Goal: Task Accomplishment & Management: Manage account settings

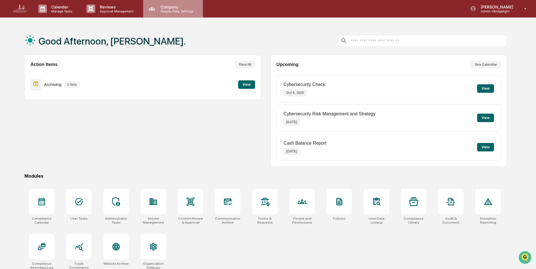
click at [164, 9] on p "Company" at bounding box center [176, 7] width 40 height 5
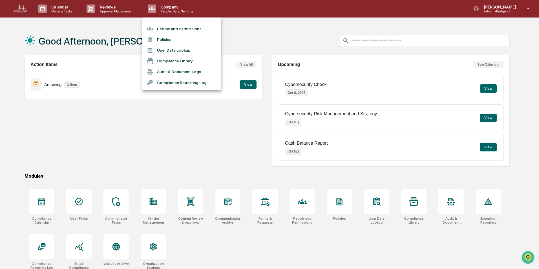
click at [166, 26] on li "People and Permissions" at bounding box center [181, 28] width 79 height 11
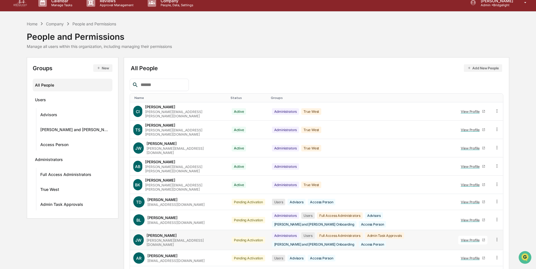
scroll to position [32, 0]
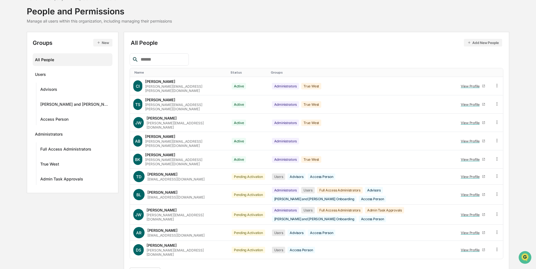
click at [205, 269] on button ">|" at bounding box center [207, 273] width 6 height 5
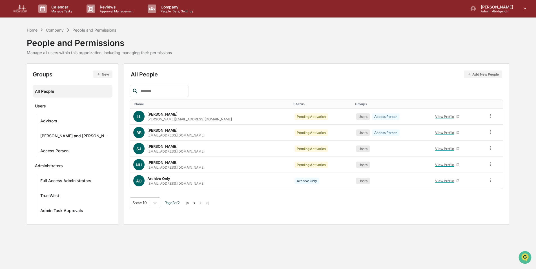
scroll to position [0, 0]
click at [192, 202] on button "<" at bounding box center [195, 202] width 6 height 5
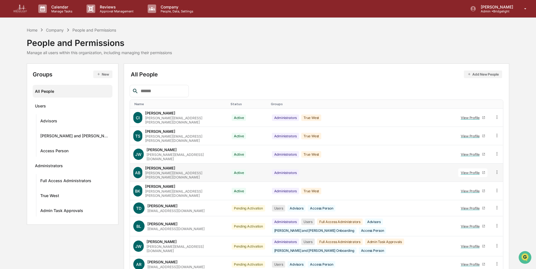
click at [497, 170] on icon at bounding box center [497, 171] width 1 height 3
click at [480, 178] on div "Groups & Permissions" at bounding box center [471, 181] width 48 height 7
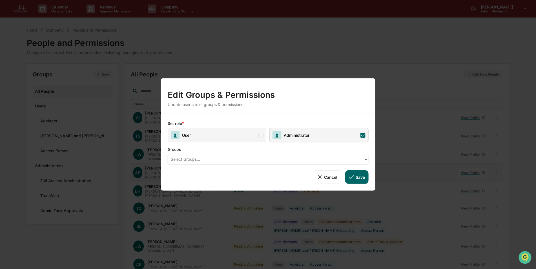
click at [216, 156] on div at bounding box center [266, 159] width 190 height 6
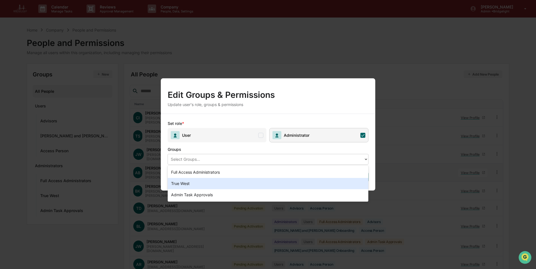
click at [203, 184] on div "True West" at bounding box center [268, 183] width 201 height 11
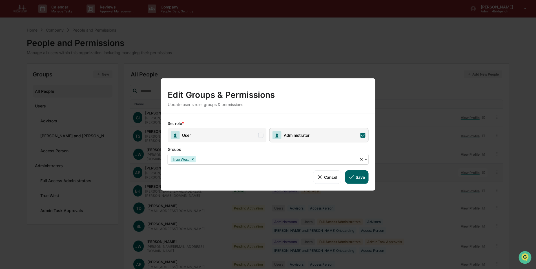
click at [361, 179] on button "Save" at bounding box center [356, 177] width 23 height 14
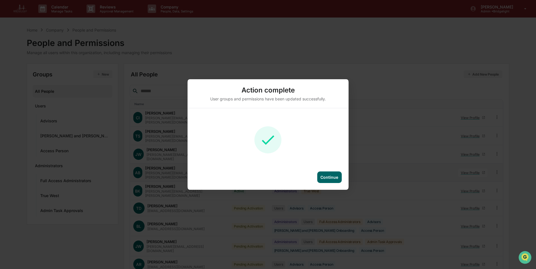
click at [334, 176] on div "Continue" at bounding box center [329, 177] width 18 height 5
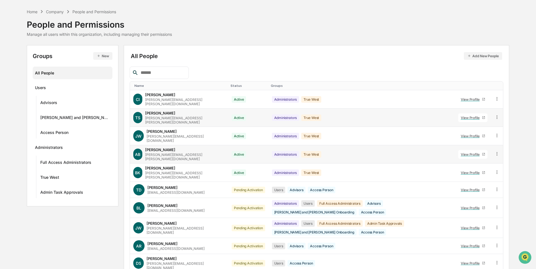
scroll to position [28, 0]
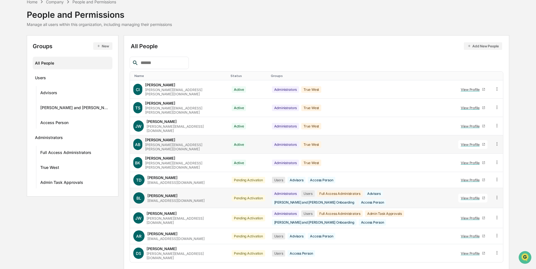
click at [483, 197] on icon at bounding box center [483, 198] width 3 height 3
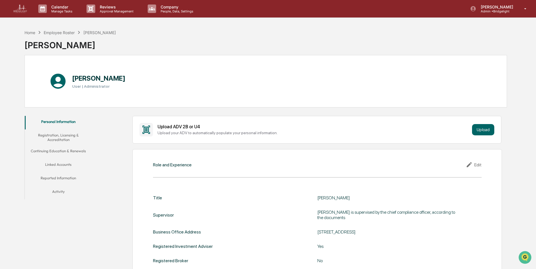
click at [268, 238] on div "Title William Leavitt Supervisor William Leavitt is supervised by the chief com…" at bounding box center [317, 243] width 329 height 97
click at [168, 11] on p "People, Data, Settings" at bounding box center [176, 11] width 40 height 4
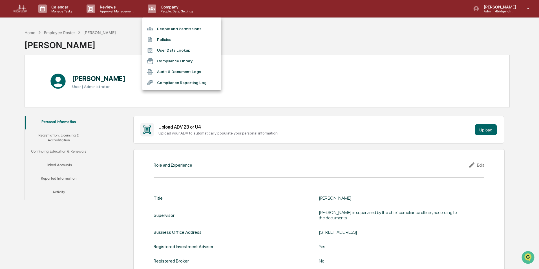
click at [168, 31] on li "People and Permissions" at bounding box center [181, 28] width 79 height 11
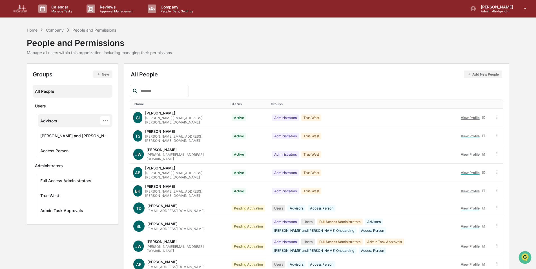
click at [55, 123] on div "Advisors" at bounding box center [48, 121] width 17 height 7
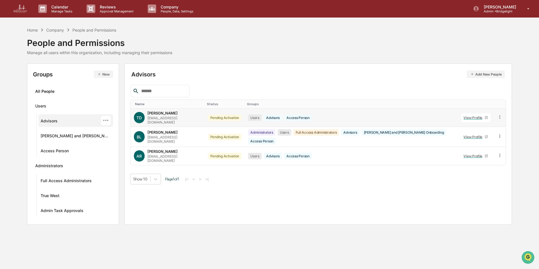
click at [485, 116] on icon at bounding box center [486, 117] width 3 height 3
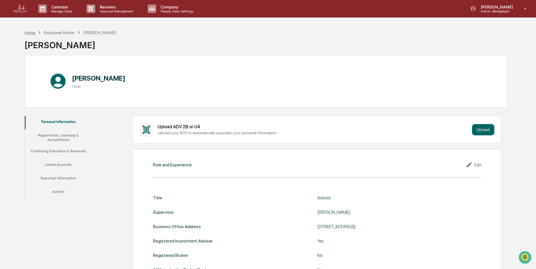
click at [32, 31] on div "Home" at bounding box center [30, 32] width 11 height 5
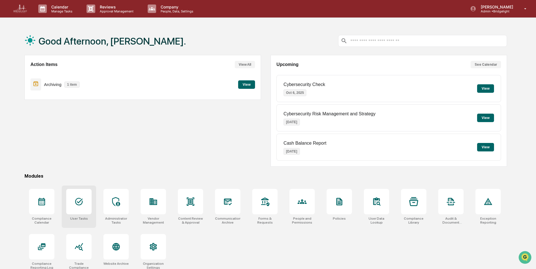
click at [81, 201] on icon at bounding box center [79, 202] width 8 height 8
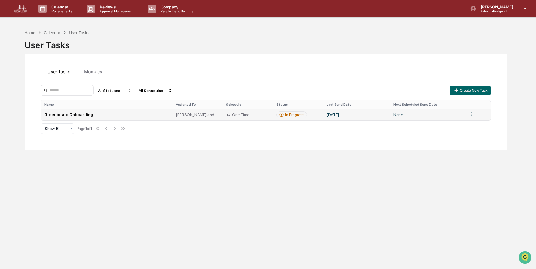
click at [69, 115] on td "Greenboard Onboarding" at bounding box center [107, 115] width 132 height 12
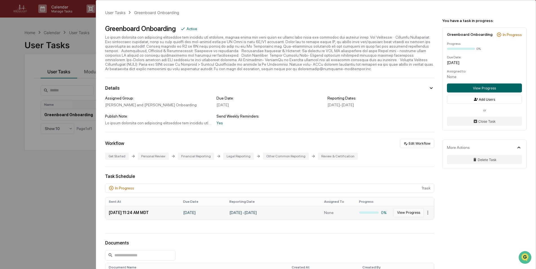
click at [408, 213] on button "View Progress" at bounding box center [408, 212] width 30 height 9
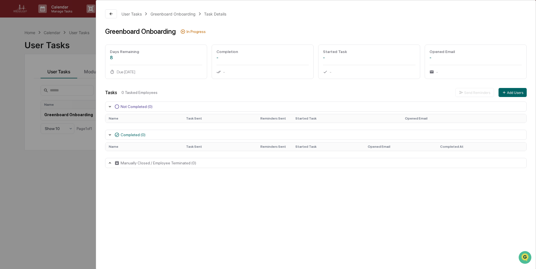
click at [79, 172] on div "User Tasks Greenboard Onboarding Task Details Greenboard Onboarding In Progress…" at bounding box center [268, 134] width 536 height 269
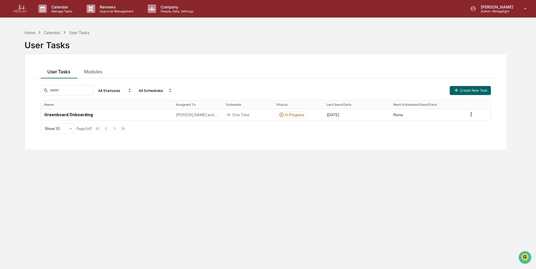
click at [160, 239] on div "Home Calendar User Tasks User Tasks User Tasks Modules All Statuses All Schedul…" at bounding box center [265, 161] width 499 height 269
click at [227, 113] on icon at bounding box center [228, 114] width 5 height 5
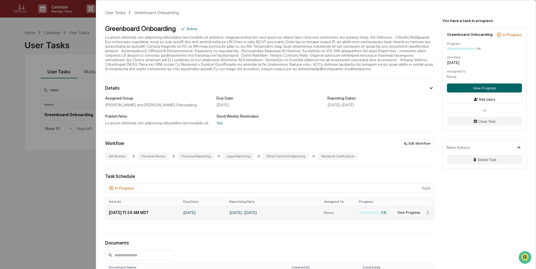
click at [406, 213] on button "View Progress" at bounding box center [408, 212] width 30 height 9
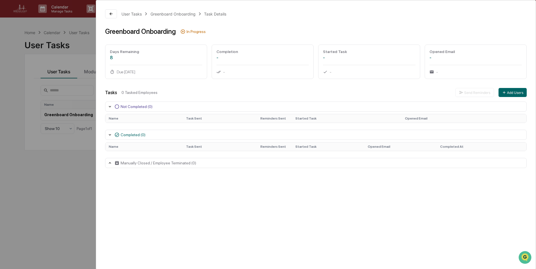
click at [110, 107] on icon at bounding box center [110, 106] width 5 height 5
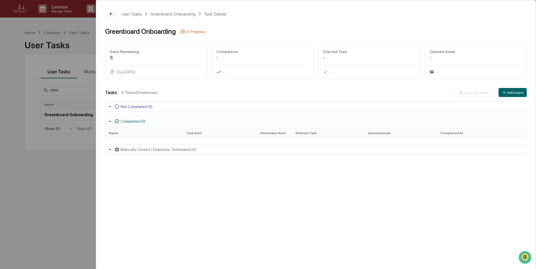
click at [110, 107] on icon at bounding box center [110, 106] width 5 height 5
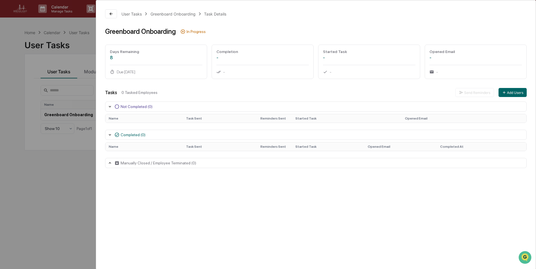
click at [64, 193] on div "User Tasks Greenboard Onboarding Task Details Greenboard Onboarding In Progress…" at bounding box center [268, 134] width 536 height 269
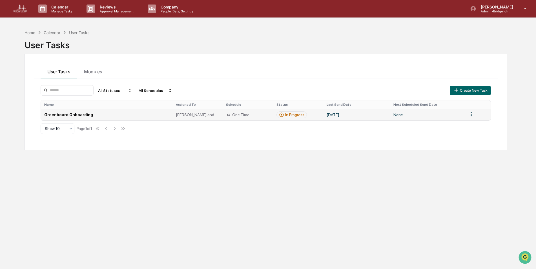
click at [471, 115] on html "Calendar Manage Tasks Reviews Approval Management Company People, Data, Setting…" at bounding box center [268, 134] width 536 height 269
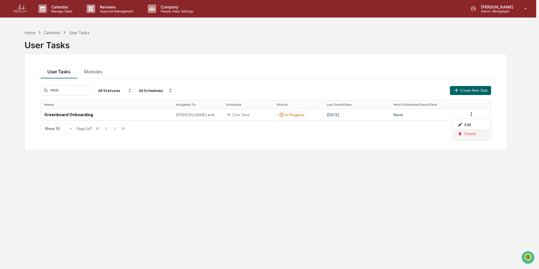
click at [471, 134] on div "Delete" at bounding box center [471, 133] width 36 height 9
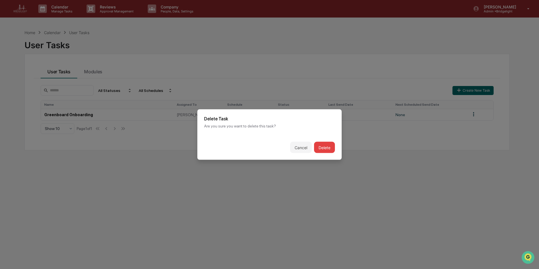
click at [325, 147] on button "Delete" at bounding box center [324, 147] width 21 height 11
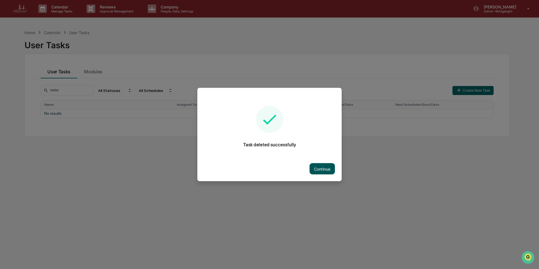
click at [326, 167] on button "Continue" at bounding box center [321, 168] width 25 height 11
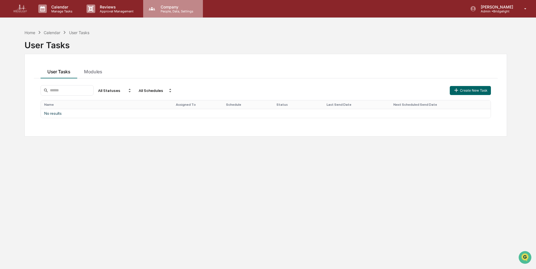
click at [162, 8] on p "Company" at bounding box center [176, 7] width 40 height 5
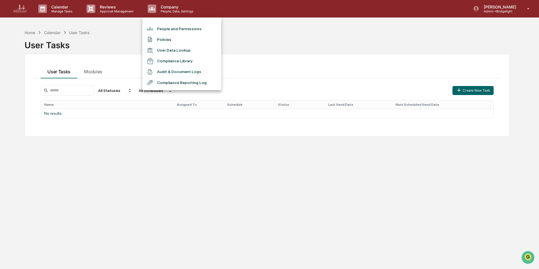
click at [167, 27] on li "People and Permissions" at bounding box center [181, 28] width 79 height 11
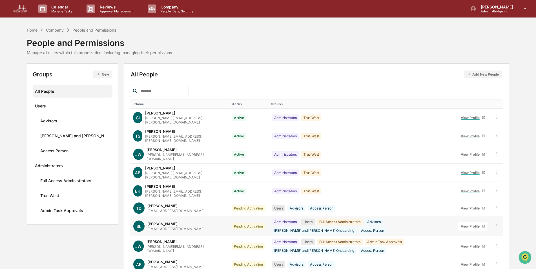
click at [496, 223] on icon at bounding box center [496, 225] width 5 height 5
click at [470, 243] on div "Change Status" at bounding box center [471, 246] width 48 height 7
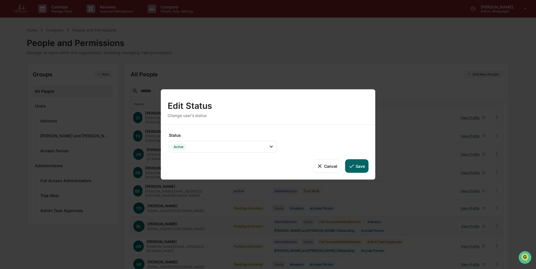
click at [357, 167] on button "Save" at bounding box center [356, 166] width 23 height 14
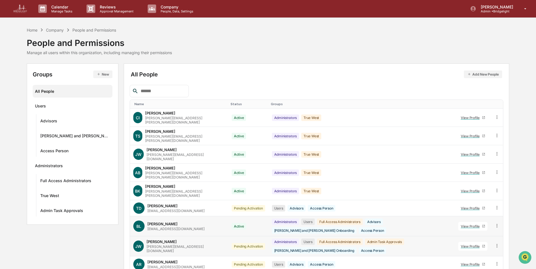
click at [495, 243] on icon at bounding box center [496, 245] width 5 height 5
click at [472, 263] on div "Change Status" at bounding box center [471, 266] width 48 height 7
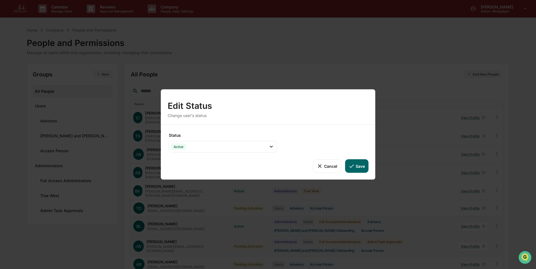
click at [356, 166] on button "Save" at bounding box center [356, 166] width 23 height 14
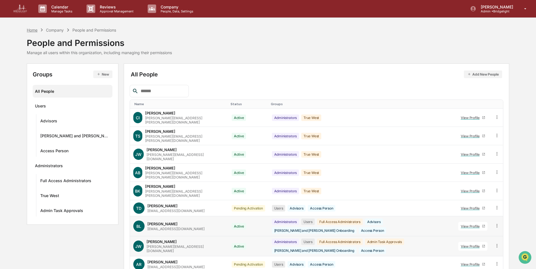
click at [27, 30] on div "Home" at bounding box center [32, 30] width 11 height 5
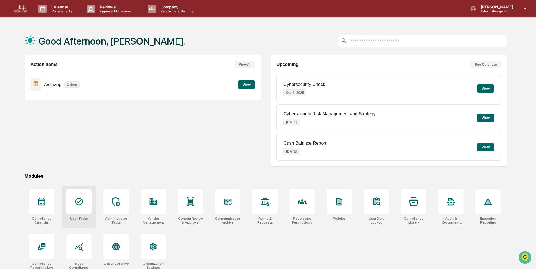
click at [76, 197] on icon at bounding box center [78, 201] width 9 height 9
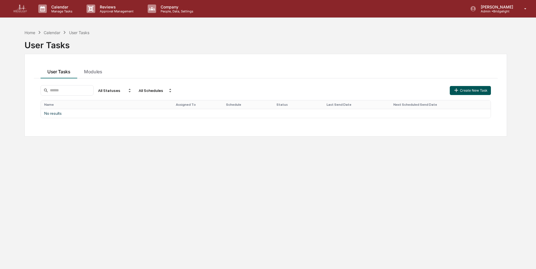
click at [464, 87] on button "Create New Task" at bounding box center [470, 90] width 41 height 9
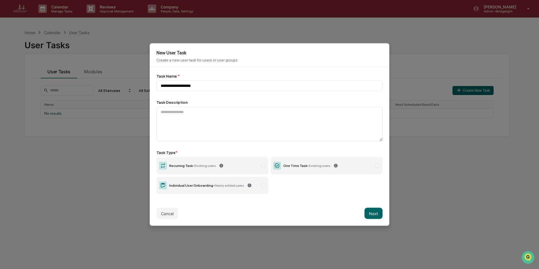
type input "**********"
click at [197, 118] on textarea at bounding box center [269, 124] width 226 height 34
paste textarea "**********"
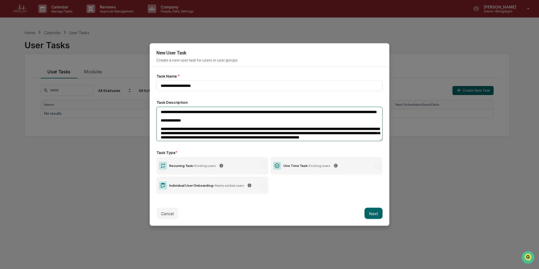
scroll to position [91, 0]
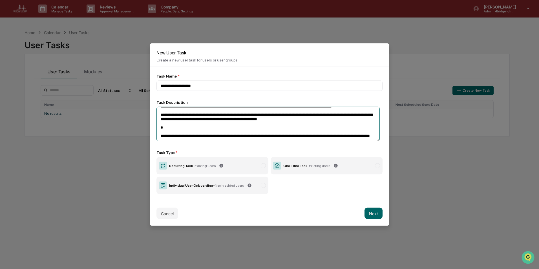
type textarea "**********"
click at [304, 165] on div "One Time Task - Existing users" at bounding box center [306, 166] width 47 height 4
click at [370, 213] on button "Next" at bounding box center [373, 213] width 18 height 11
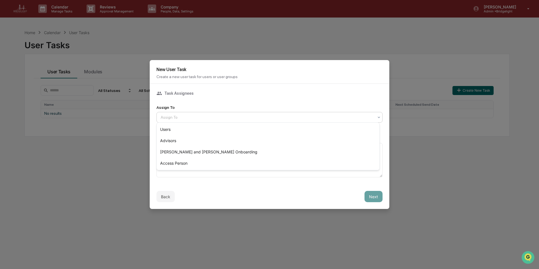
click at [218, 114] on div at bounding box center [267, 117] width 213 height 6
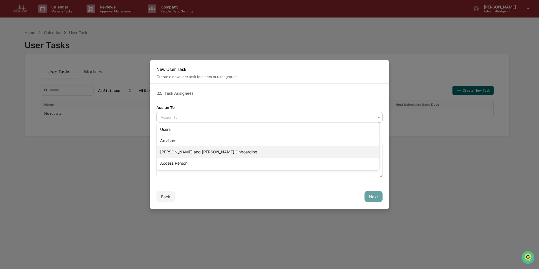
click at [197, 150] on div "[PERSON_NAME] and [PERSON_NAME] Onboarding" at bounding box center [268, 151] width 223 height 11
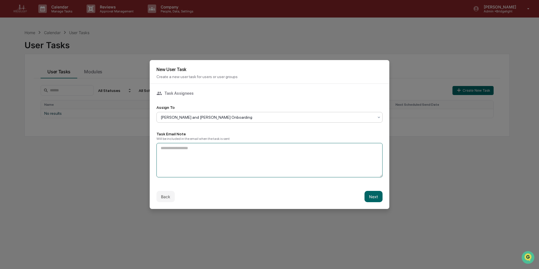
click at [196, 155] on textarea at bounding box center [269, 160] width 226 height 34
paste textarea "**********"
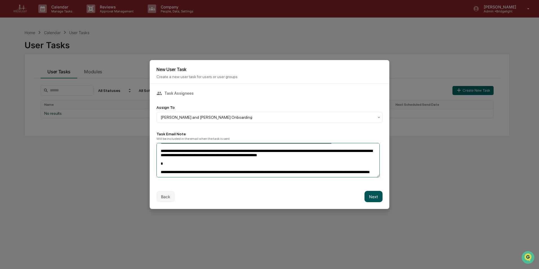
type textarea "**********"
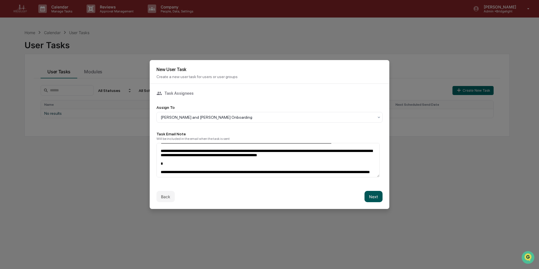
click at [367, 191] on button "Next" at bounding box center [373, 196] width 18 height 11
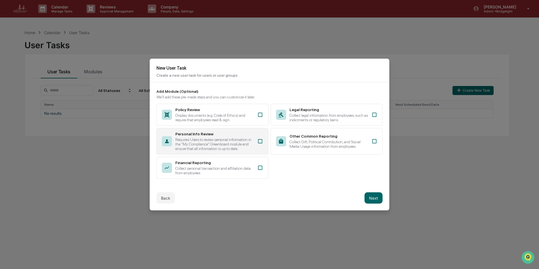
click at [239, 135] on div "Personal Info Review Requires Users to review personal information in the "My C…" at bounding box center [214, 141] width 79 height 19
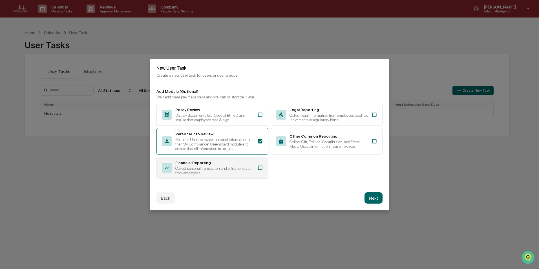
click at [242, 166] on div "Collect personal transaction and affiliation data from employees." at bounding box center [214, 170] width 79 height 9
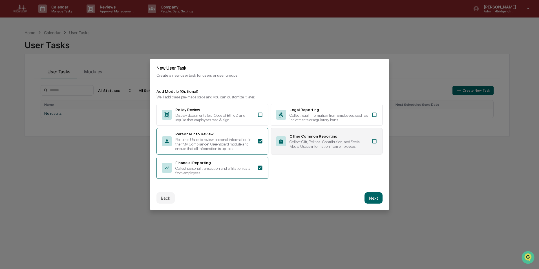
click at [308, 140] on div "Collect Gift, Political Contribution, and Social Media Usage information from e…" at bounding box center [328, 144] width 79 height 9
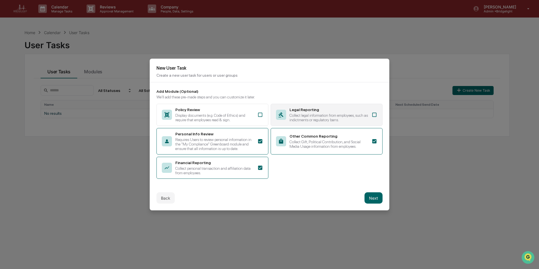
click at [326, 113] on div "Collect legal information from employees, such as indictments or regulatory ban…" at bounding box center [328, 117] width 79 height 9
click at [373, 196] on button "Next" at bounding box center [373, 197] width 18 height 11
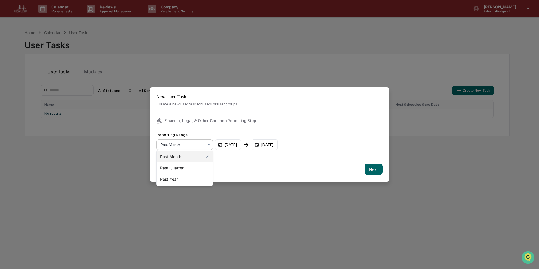
click at [196, 139] on div "Past Month" at bounding box center [184, 144] width 56 height 11
click at [185, 170] on div "Past Quarter" at bounding box center [185, 167] width 56 height 11
click at [369, 167] on button "Next" at bounding box center [373, 168] width 18 height 11
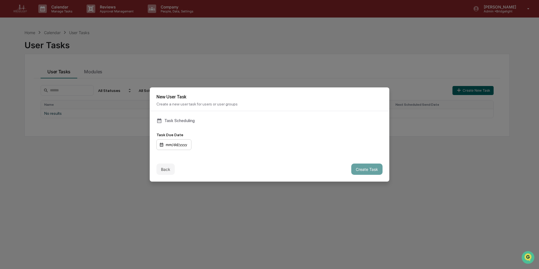
click at [186, 145] on div "mm/dd/yyyy" at bounding box center [173, 144] width 35 height 11
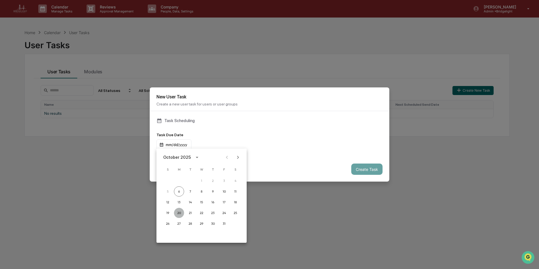
click at [177, 213] on button "20" at bounding box center [179, 213] width 10 height 10
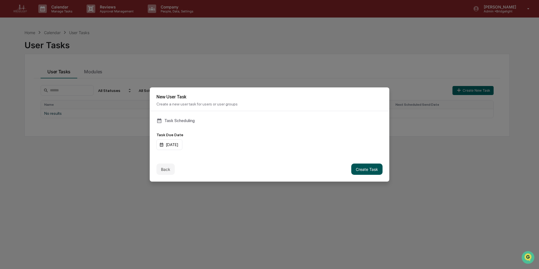
click at [364, 169] on button "Create Task" at bounding box center [366, 168] width 31 height 11
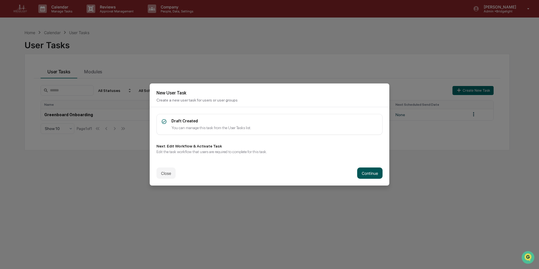
click at [368, 174] on button "Continue" at bounding box center [369, 172] width 25 height 11
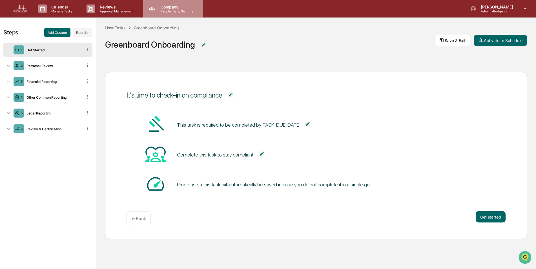
click at [173, 15] on div "Company People, Data, Settings" at bounding box center [173, 8] width 60 height 17
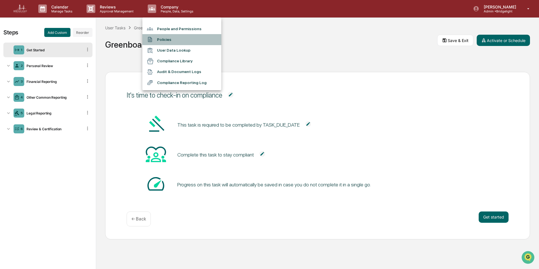
click at [168, 40] on li "Policies" at bounding box center [181, 39] width 79 height 11
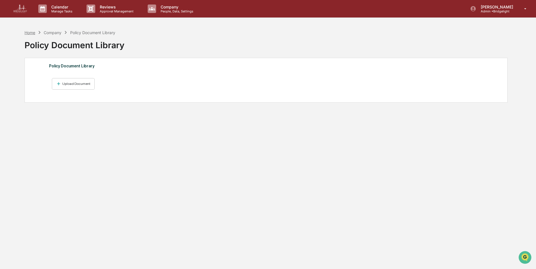
click at [28, 30] on div "Home" at bounding box center [30, 32] width 11 height 5
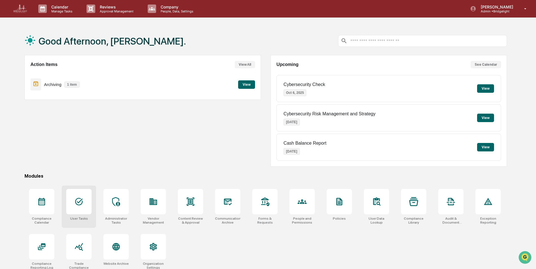
click at [78, 206] on div at bounding box center [78, 201] width 25 height 25
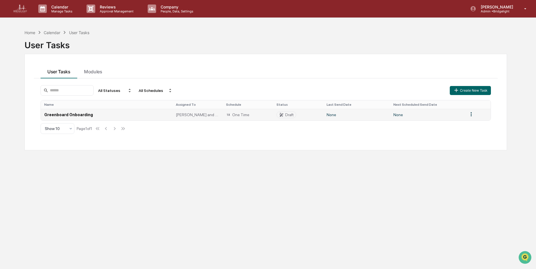
click at [195, 114] on span "[PERSON_NAME] and [PERSON_NAME] Onboarding" at bounding box center [198, 114] width 44 height 5
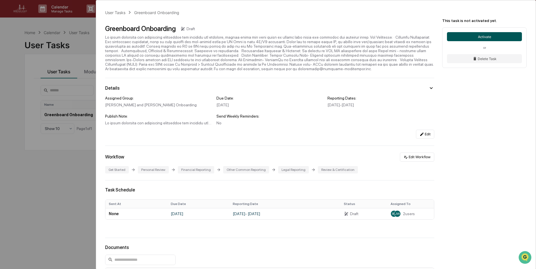
click at [485, 40] on button "Activate" at bounding box center [484, 36] width 75 height 9
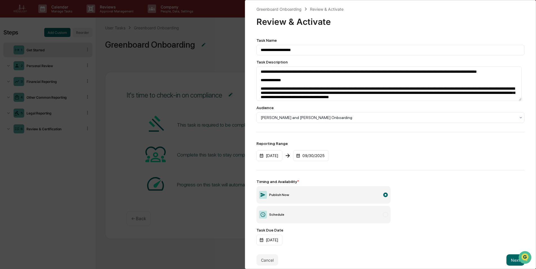
scroll to position [8, 0]
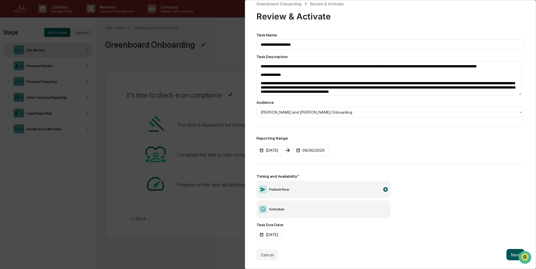
click at [511, 251] on button "Next" at bounding box center [516, 254] width 18 height 11
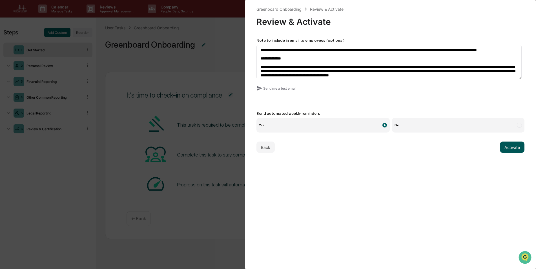
click at [507, 148] on button "Activate" at bounding box center [512, 147] width 25 height 11
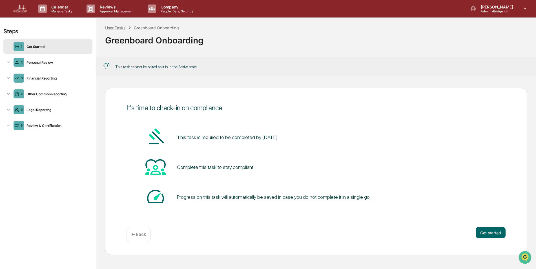
click at [112, 27] on div "User Tasks" at bounding box center [115, 27] width 20 height 5
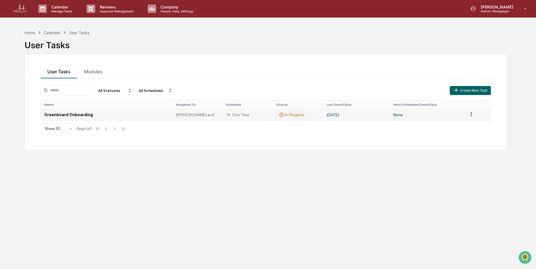
click at [190, 116] on span "[PERSON_NAME] and [PERSON_NAME] Onboarding" at bounding box center [198, 114] width 44 height 5
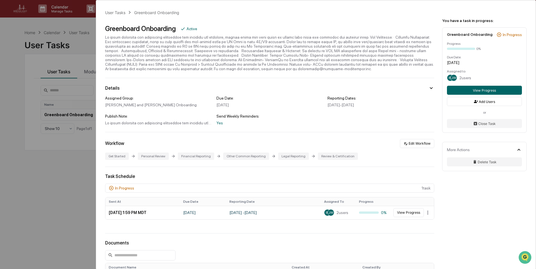
click at [71, 222] on div "User Tasks Greenboard Onboarding Greenboard Onboarding Active Details Assigned …" at bounding box center [268, 134] width 536 height 269
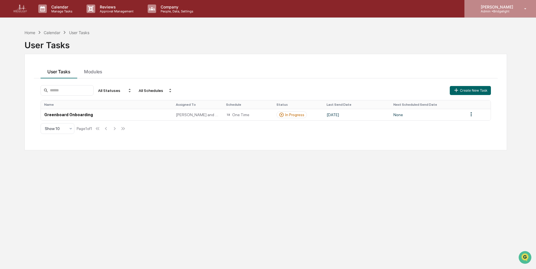
click at [490, 12] on p "Admin • Bridgelight" at bounding box center [496, 11] width 40 height 4
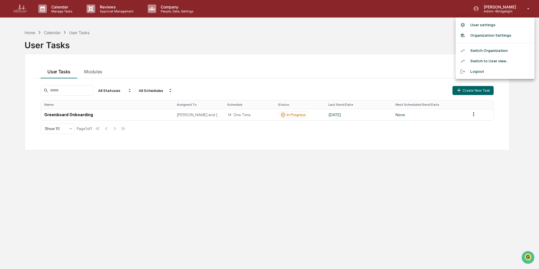
click at [487, 47] on li "Switch Organization" at bounding box center [495, 50] width 79 height 10
